Goal: Download file/media

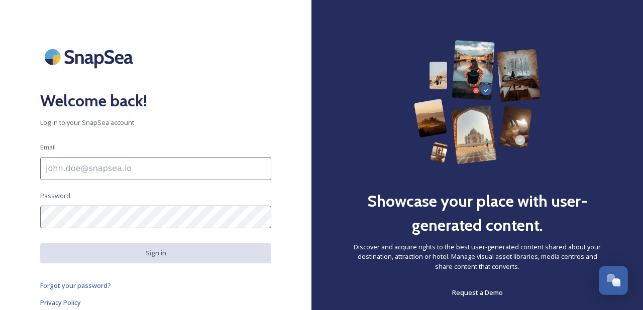
click at [195, 171] on input at bounding box center [155, 168] width 231 height 23
click at [182, 169] on input "To enrich screen reader interactions, please activate Accessibility in Grammarl…" at bounding box center [155, 168] width 231 height 23
type input "[EMAIL_ADDRESS][DOMAIN_NAME]"
click at [138, 167] on input "[EMAIL_ADDRESS][DOMAIN_NAME]" at bounding box center [155, 168] width 231 height 23
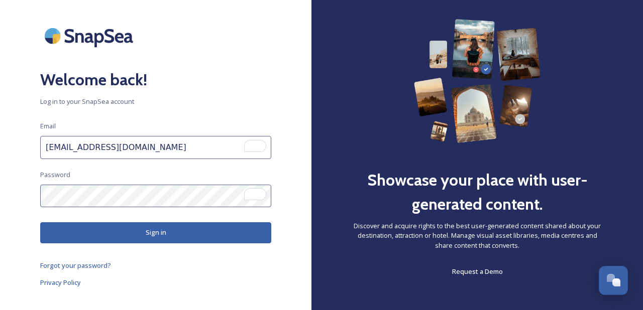
scroll to position [29, 0]
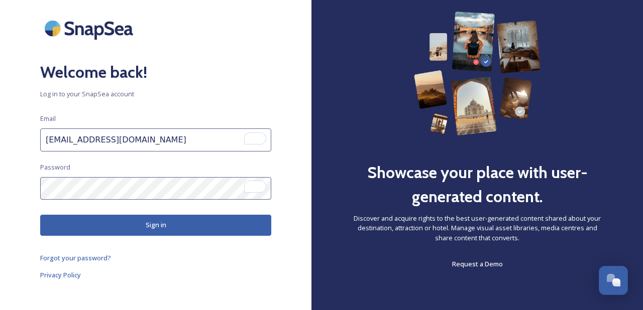
click at [70, 226] on button "Sign in" at bounding box center [155, 225] width 231 height 21
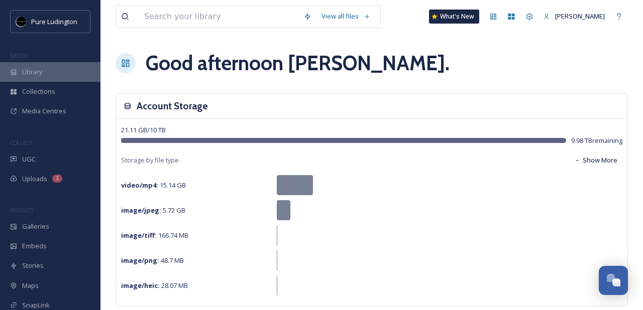
click at [74, 66] on div "Library" at bounding box center [50, 72] width 100 height 20
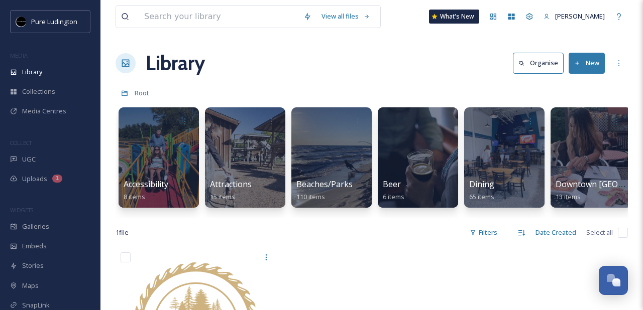
click at [293, 80] on div "View all files What's New [PERSON_NAME] Library Organise New Root Your Selectio…" at bounding box center [371, 279] width 542 height 558
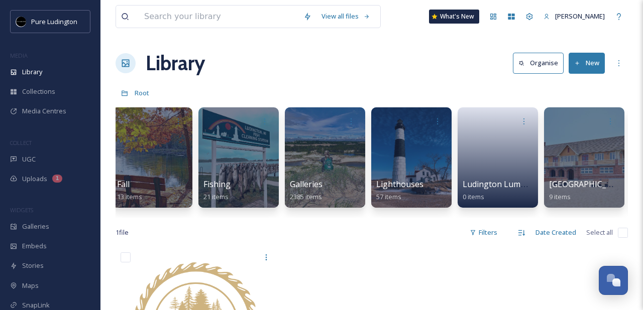
scroll to position [0, 678]
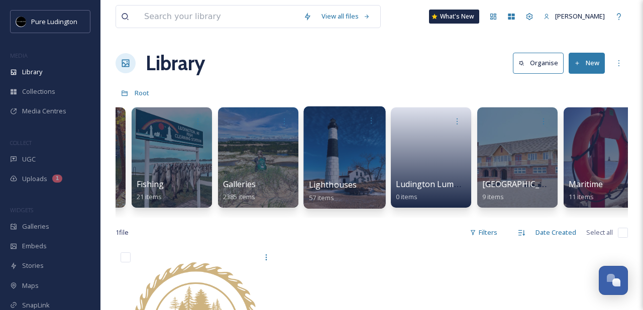
click at [327, 174] on div at bounding box center [344, 157] width 82 height 102
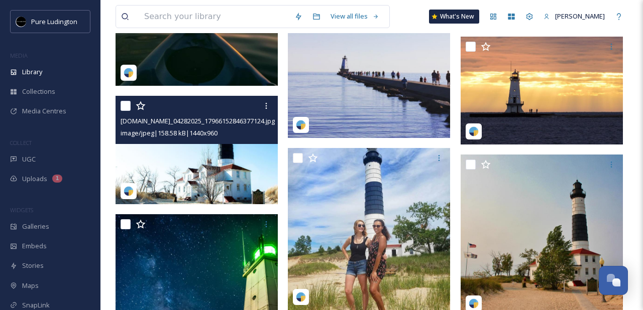
scroll to position [954, 0]
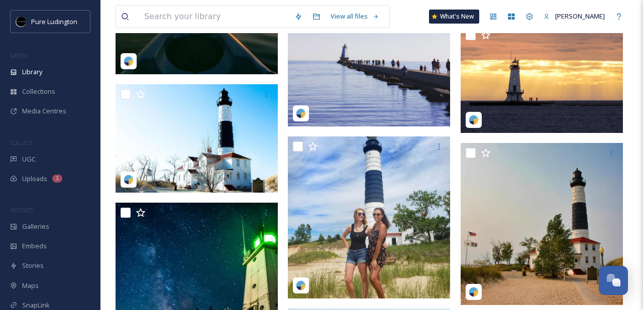
click at [372, 90] on img at bounding box center [369, 45] width 162 height 162
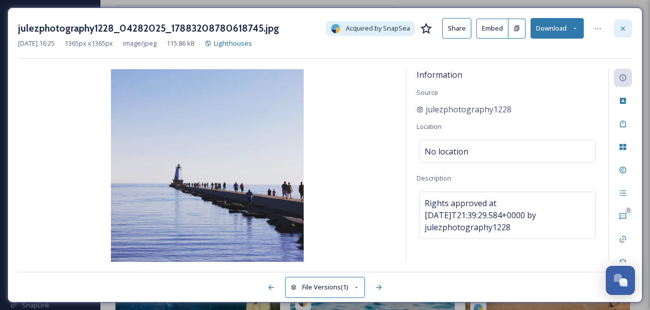
click at [620, 30] on icon at bounding box center [623, 29] width 8 height 8
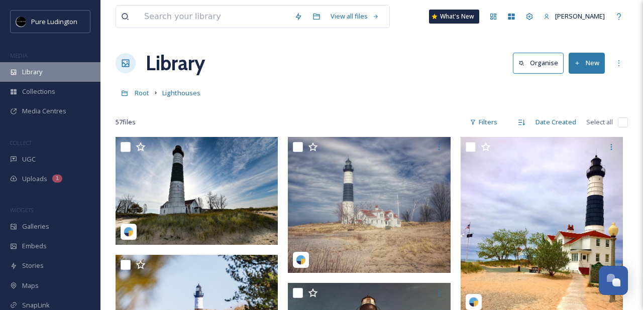
click at [58, 71] on div "Library" at bounding box center [50, 72] width 100 height 20
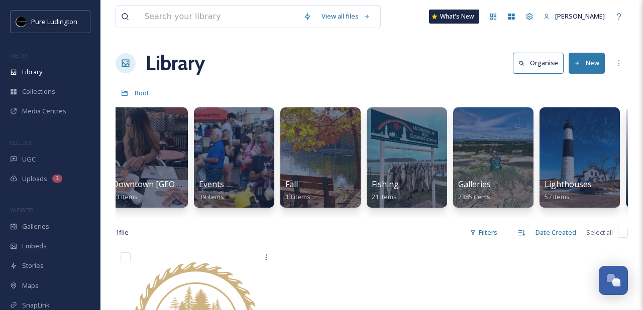
scroll to position [0, 466]
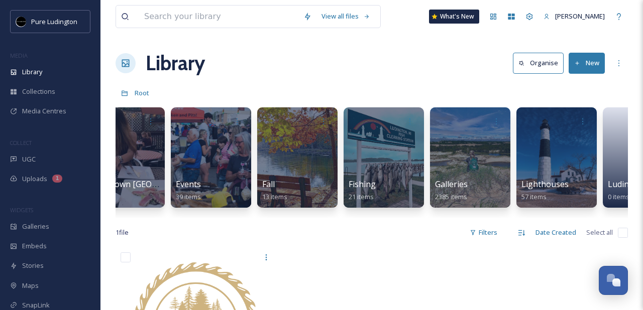
click at [389, 66] on div "Library Organise New" at bounding box center [372, 63] width 512 height 30
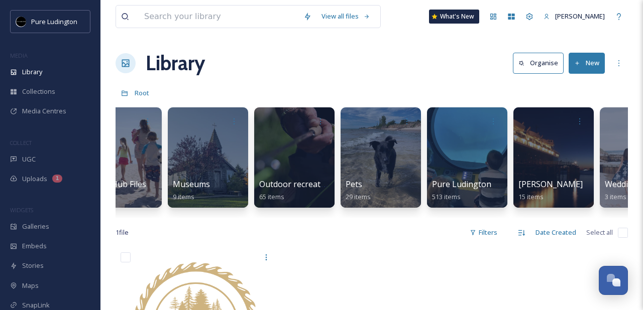
scroll to position [0, 1561]
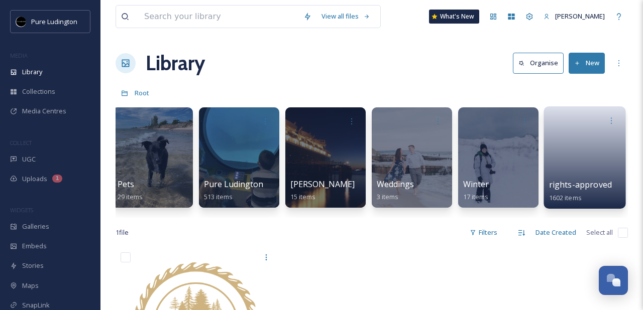
click at [570, 152] on link at bounding box center [585, 154] width 72 height 49
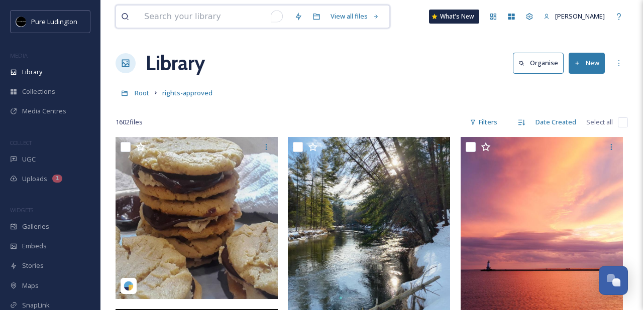
click at [207, 19] on input "To enrich screen reader interactions, please activate Accessibility in Grammarl…" at bounding box center [214, 17] width 150 height 22
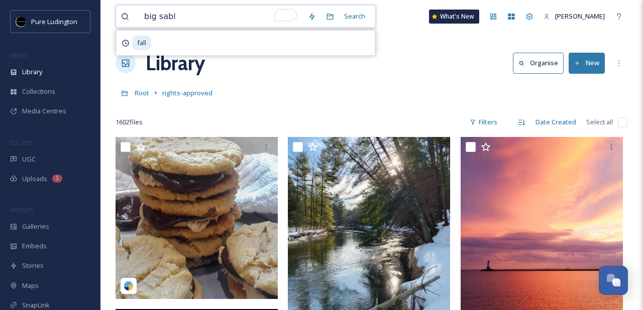
type input "big sable"
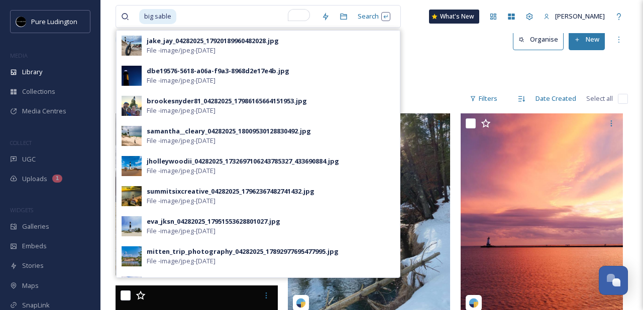
click at [196, 76] on span "File - image/jpeg - [DATE]" at bounding box center [181, 81] width 69 height 10
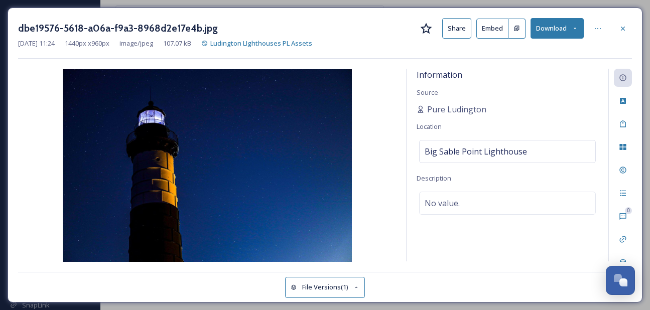
click at [536, 29] on button "Download" at bounding box center [557, 28] width 53 height 21
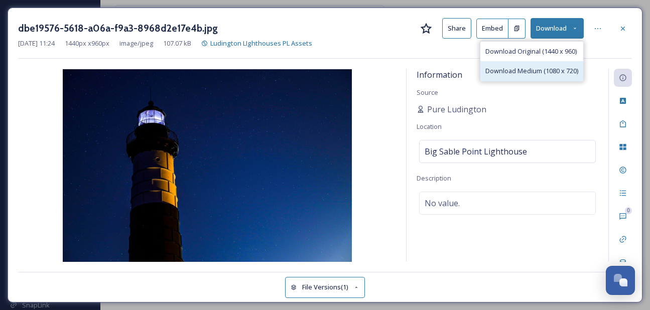
click at [516, 73] on span "Download Medium (1080 x 720)" at bounding box center [532, 71] width 93 height 10
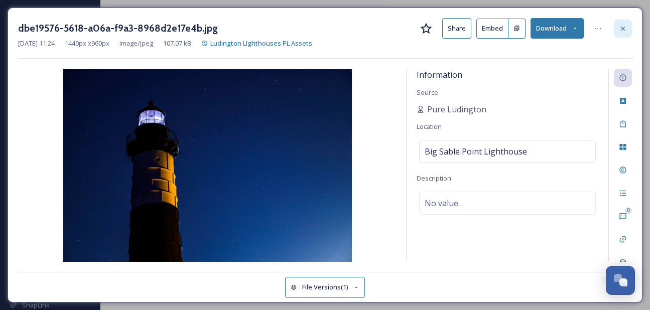
click at [623, 29] on icon at bounding box center [623, 29] width 8 height 8
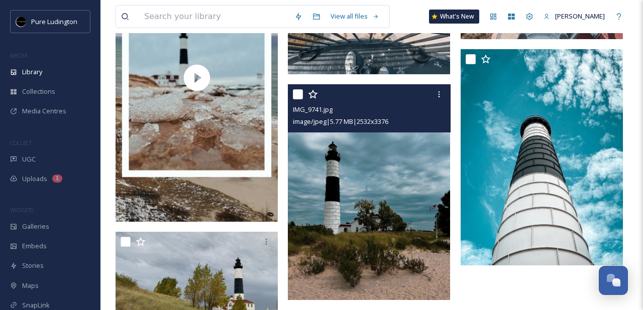
scroll to position [1819, 0]
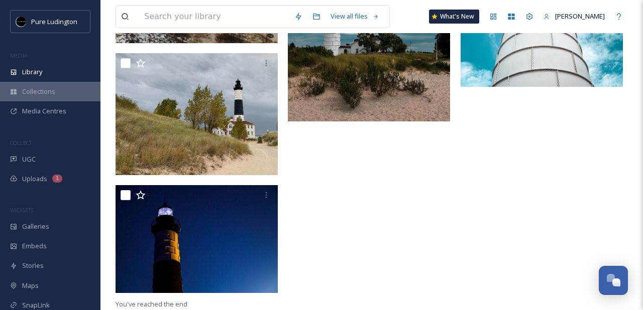
click at [44, 92] on span "Collections" at bounding box center [38, 92] width 33 height 10
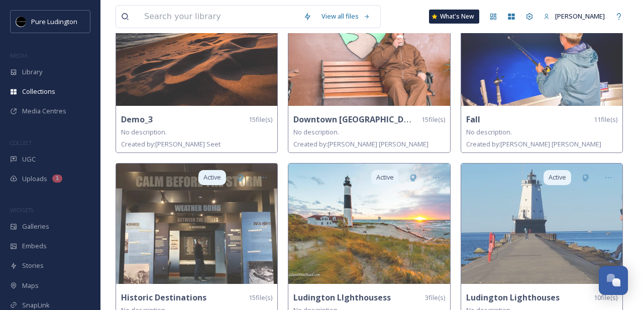
scroll to position [142, 0]
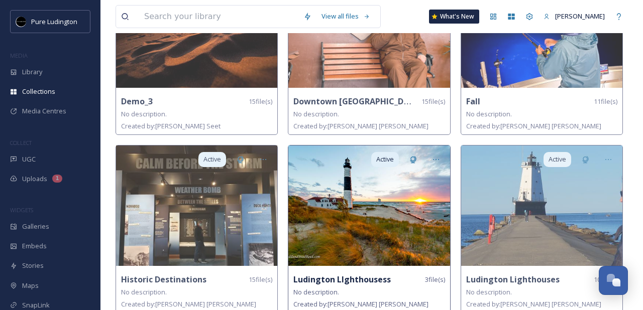
click at [353, 171] on img at bounding box center [368, 206] width 161 height 121
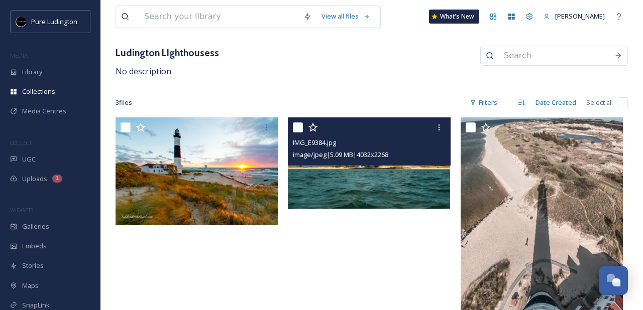
scroll to position [59, 0]
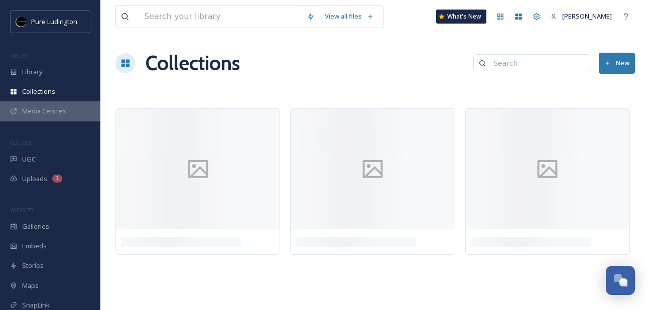
click at [33, 112] on span "Media Centres" at bounding box center [44, 111] width 44 height 10
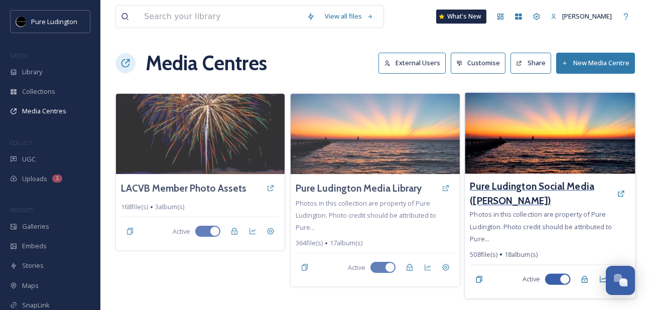
click at [481, 187] on h3 "Pure Ludington Social Media ([PERSON_NAME])" at bounding box center [541, 193] width 142 height 29
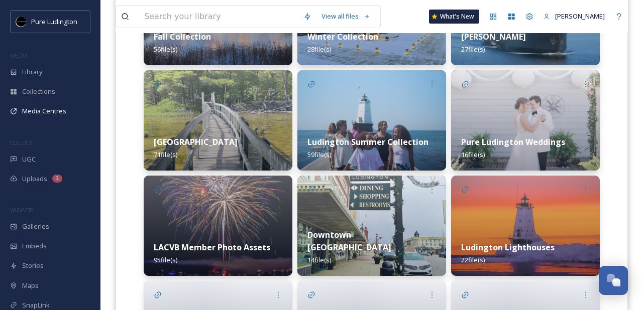
scroll to position [385, 0]
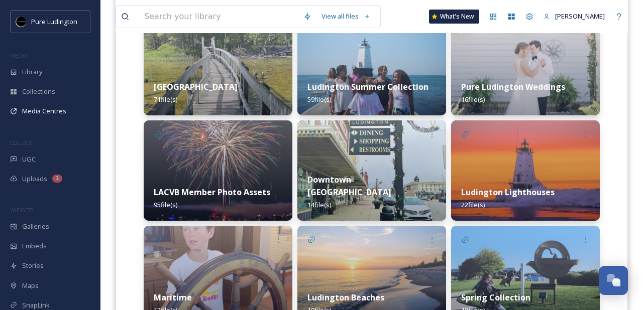
click at [512, 177] on div "Ludington Lighthouses 22 file(s)" at bounding box center [525, 198] width 149 height 45
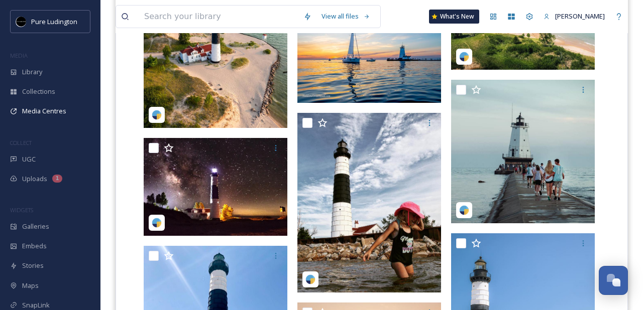
scroll to position [814, 0]
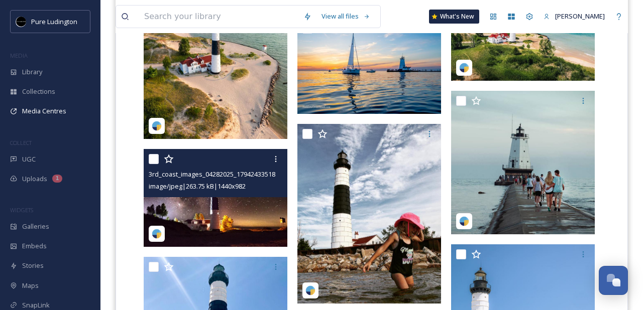
click at [185, 212] on img at bounding box center [216, 198] width 144 height 98
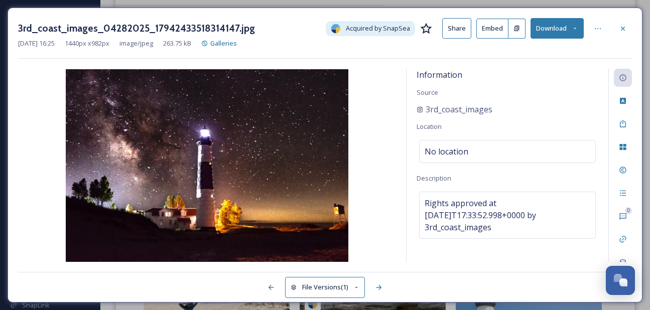
click at [563, 31] on button "Download" at bounding box center [557, 28] width 53 height 21
click at [543, 65] on div "Download Medium (1080 x 737)" at bounding box center [532, 71] width 103 height 20
click at [623, 31] on icon at bounding box center [623, 29] width 8 height 8
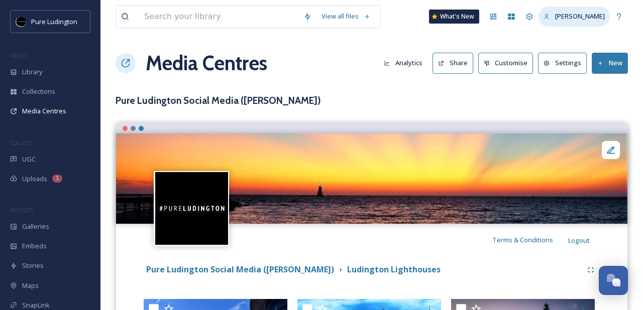
click at [569, 20] on span "[PERSON_NAME]" at bounding box center [580, 16] width 50 height 9
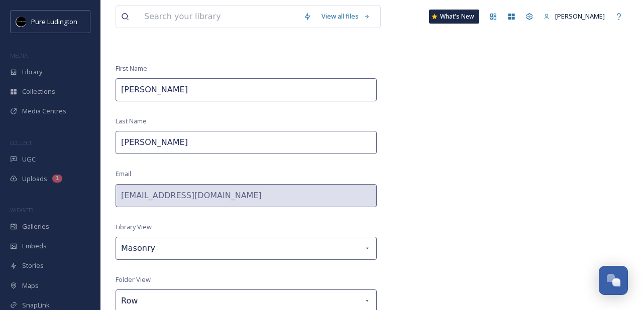
scroll to position [80, 0]
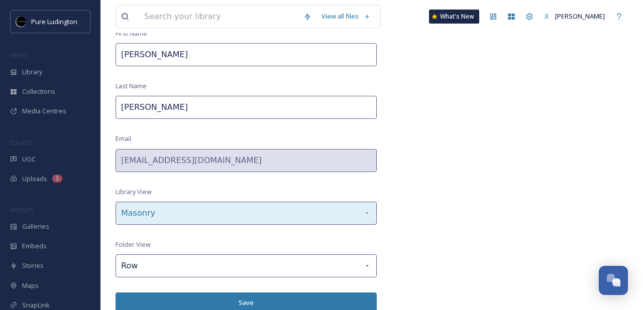
click at [362, 213] on div "Masonry" at bounding box center [246, 213] width 261 height 23
click at [362, 212] on div "Masonry" at bounding box center [246, 213] width 261 height 23
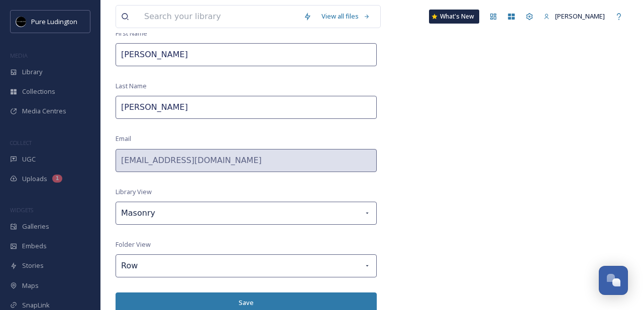
click at [406, 210] on div "View all files What's New [PERSON_NAME] My Profile Logout First Name [PERSON_NA…" at bounding box center [371, 116] width 542 height 393
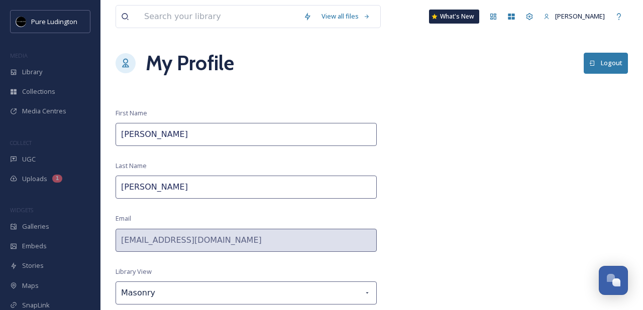
scroll to position [1, 0]
click at [533, 19] on icon at bounding box center [529, 17] width 8 height 8
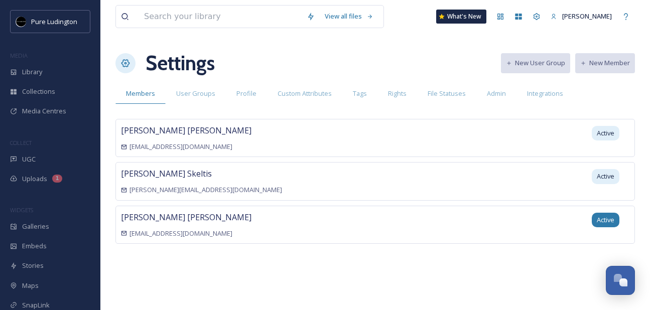
click at [601, 219] on span "Active" at bounding box center [606, 220] width 18 height 10
click at [143, 220] on span "[PERSON_NAME]" at bounding box center [186, 217] width 131 height 11
click at [145, 231] on span "[EMAIL_ADDRESS][DOMAIN_NAME]" at bounding box center [181, 234] width 103 height 10
click at [630, 16] on icon at bounding box center [626, 17] width 8 height 8
